Goal: Information Seeking & Learning: Learn about a topic

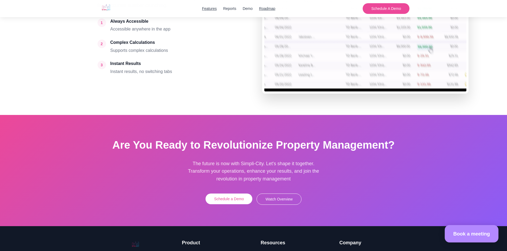
scroll to position [1463, 0]
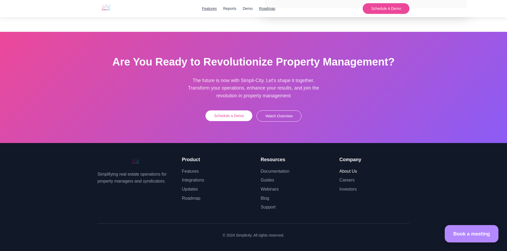
click at [346, 172] on link "About Us" at bounding box center [349, 171] width 18 height 5
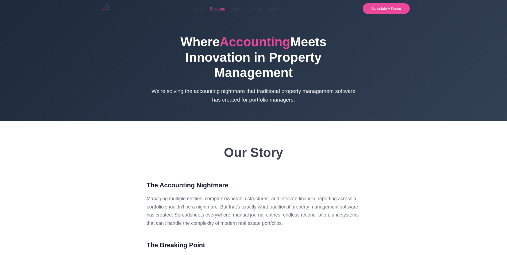
click at [218, 8] on link "Features" at bounding box center [217, 9] width 15 height 6
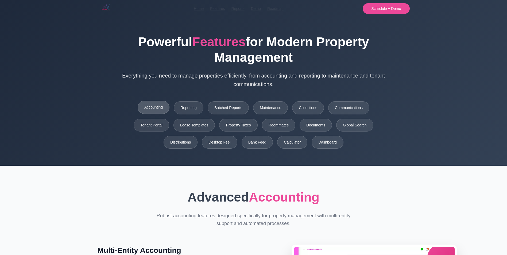
click at [149, 109] on link "Accounting" at bounding box center [154, 107] width 32 height 13
click at [191, 109] on link "Reporting" at bounding box center [189, 107] width 30 height 13
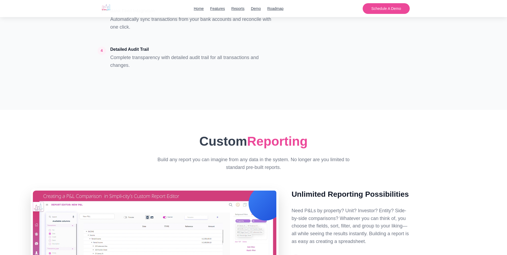
scroll to position [473, 0]
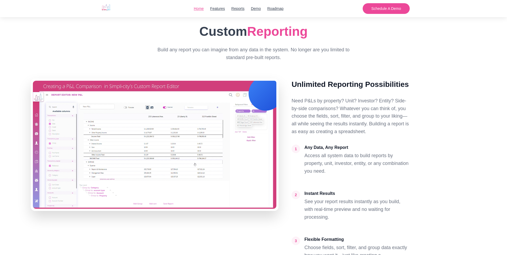
click at [201, 11] on link "Home" at bounding box center [199, 9] width 10 height 6
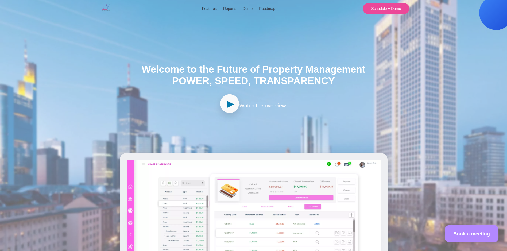
click at [228, 105] on span "►" at bounding box center [230, 103] width 11 height 17
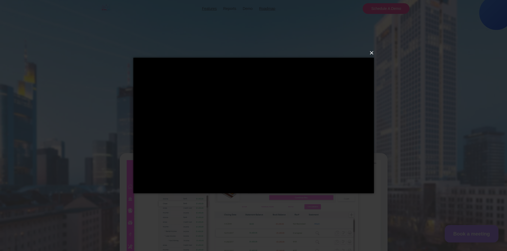
click at [374, 53] on button "×" at bounding box center [255, 53] width 241 height 12
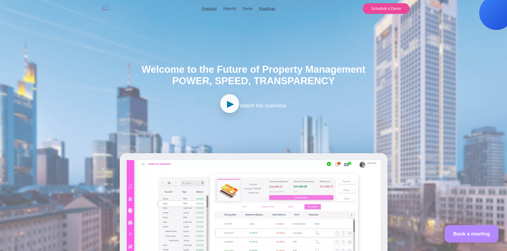
click at [231, 111] on span "►" at bounding box center [230, 103] width 11 height 17
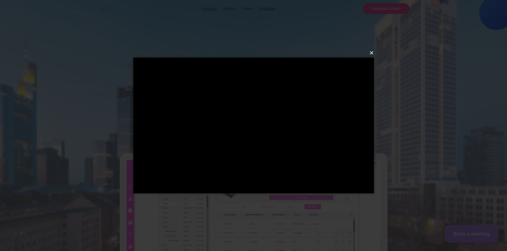
drag, startPoint x: 373, startPoint y: 52, endPoint x: 385, endPoint y: 61, distance: 14.7
click at [373, 52] on button "×" at bounding box center [255, 53] width 241 height 12
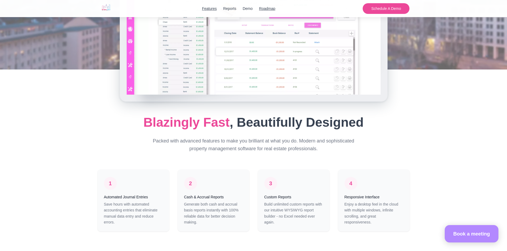
scroll to position [321, 0]
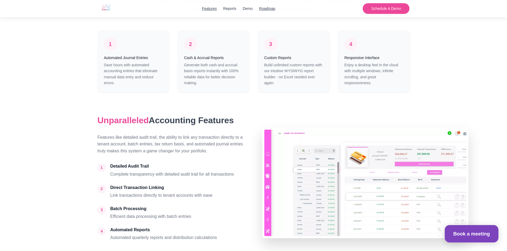
click at [482, 238] on link "Book a meeting" at bounding box center [472, 233] width 54 height 17
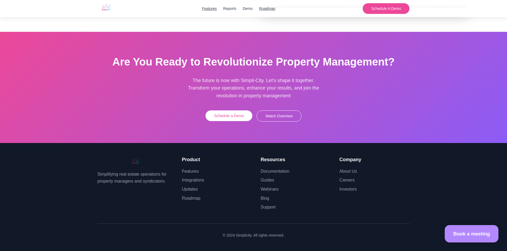
scroll to position [1463, 0]
click at [271, 115] on button "Watch Overview" at bounding box center [279, 115] width 45 height 11
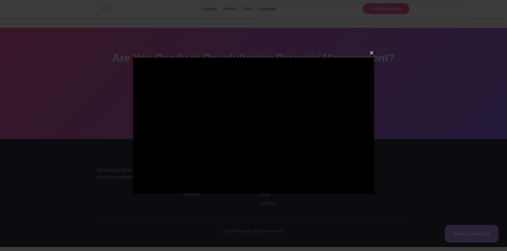
click at [375, 51] on button "×" at bounding box center [255, 53] width 241 height 12
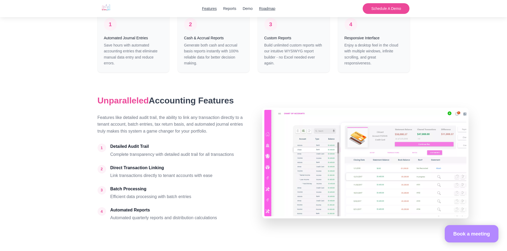
scroll to position [127, 0]
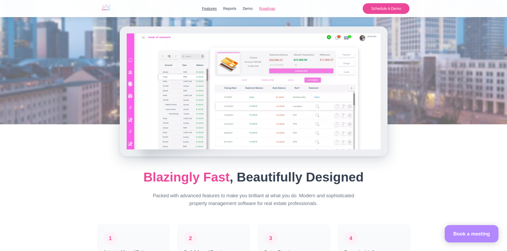
click at [261, 9] on link "Roadmap" at bounding box center [267, 9] width 16 height 6
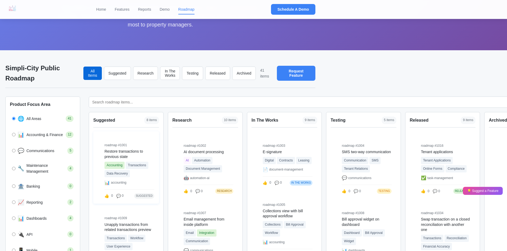
scroll to position [53, 0]
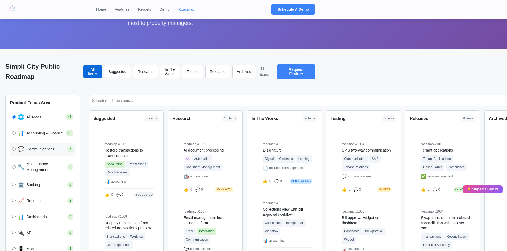
click at [40, 149] on span "Communications" at bounding box center [45, 149] width 39 height 6
click at [16, 149] on input "💬 Communications 5" at bounding box center [13, 148] width 3 height 3
radio input "true"
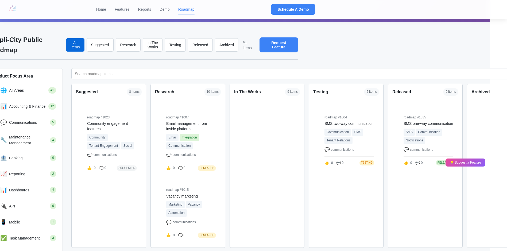
scroll to position [80, 52]
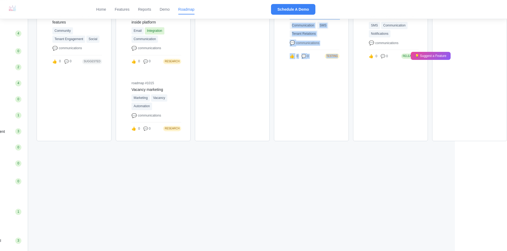
drag, startPoint x: 342, startPoint y: 250, endPoint x: 249, endPoint y: 252, distance: 93.3
click at [249, 251] on html "Home Features Reports Demo Roadmap Schedule A Demo Home Features Reports Demo R…" at bounding box center [201, 151] width 507 height 676
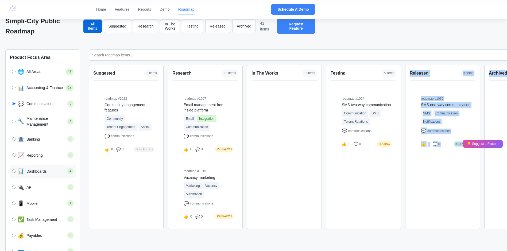
scroll to position [134, 0]
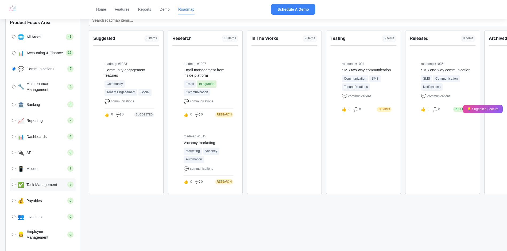
click at [43, 186] on span "Task Management" at bounding box center [45, 185] width 39 height 6
click at [16, 186] on input "✅ Task Management 3" at bounding box center [13, 184] width 3 height 3
radio input "true"
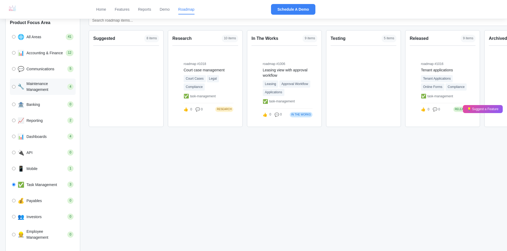
click at [38, 87] on span "Maintenance Management" at bounding box center [45, 87] width 39 height 12
click at [16, 87] on input "🔧 Maintenance Management 4" at bounding box center [13, 86] width 3 height 3
radio input "true"
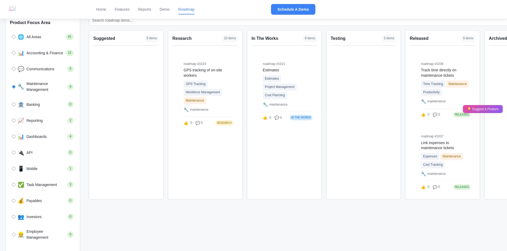
click at [109, 42] on div "Suggested 8 items" at bounding box center [126, 40] width 66 height 11
drag, startPoint x: 278, startPoint y: 39, endPoint x: 251, endPoint y: 39, distance: 27.0
click at [251, 39] on div "In The Works 9 items roadmap #1003 E-signature Digital Contracts Leasing 📄 docu…" at bounding box center [284, 114] width 75 height 169
drag, startPoint x: 439, startPoint y: 250, endPoint x: 440, endPoint y: 253, distance: 2.7
click at [439, 250] on div "Suggested 8 items roadmap #1001 Restore transactions to previous state Accounti…" at bounding box center [324, 168] width 471 height 306
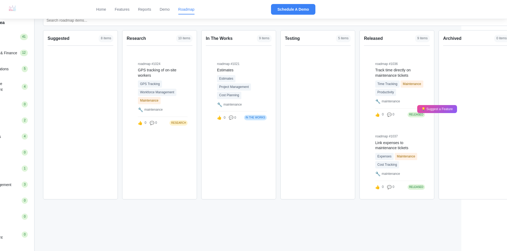
scroll to position [134, 52]
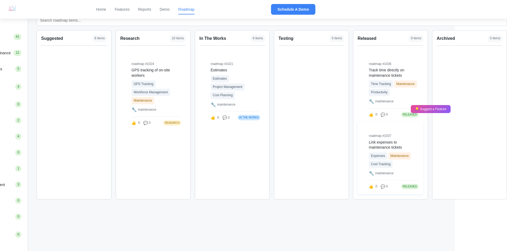
click at [407, 135] on div "roadmap #1037" at bounding box center [394, 135] width 50 height 5
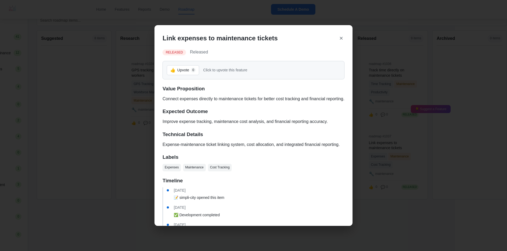
click at [340, 34] on button "×" at bounding box center [341, 38] width 6 height 10
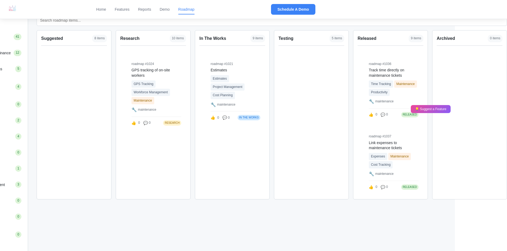
click at [306, 83] on div "Testing 5 items roadmap #1004 SMS two-way communication Communication SMS Tenan…" at bounding box center [311, 114] width 75 height 169
click at [337, 41] on span "5 items" at bounding box center [337, 38] width 15 height 7
click at [304, 44] on div "Testing 5 items" at bounding box center [312, 40] width 66 height 11
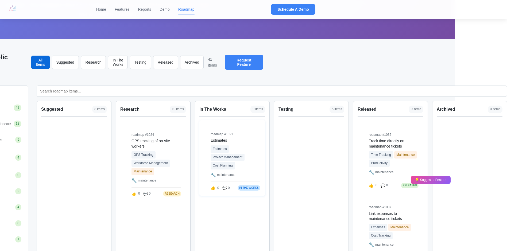
scroll to position [107, 52]
